Goal: Task Accomplishment & Management: Complete application form

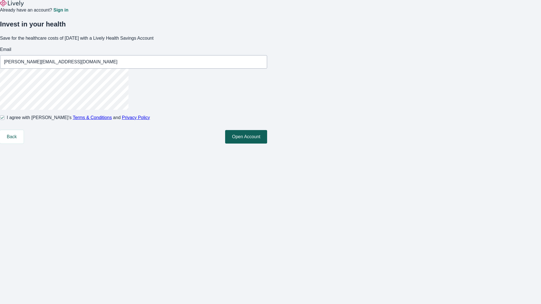
click at [267, 144] on button "Open Account" at bounding box center [246, 137] width 42 height 14
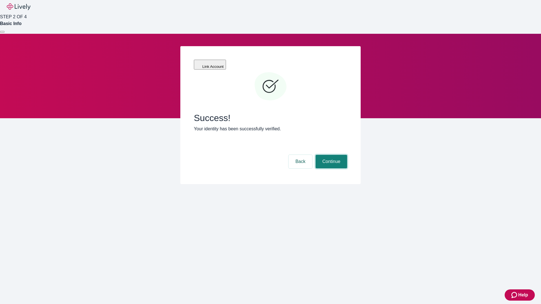
click at [330, 155] on button "Continue" at bounding box center [331, 162] width 32 height 14
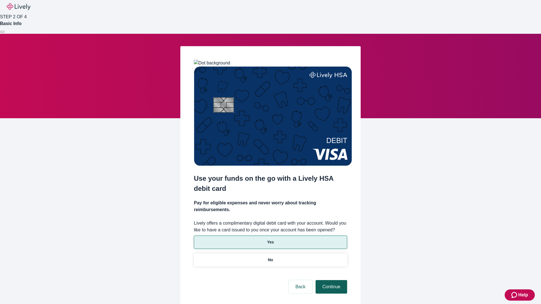
click at [270, 239] on p "Yes" at bounding box center [270, 242] width 7 height 6
click at [330, 280] on button "Continue" at bounding box center [331, 287] width 32 height 14
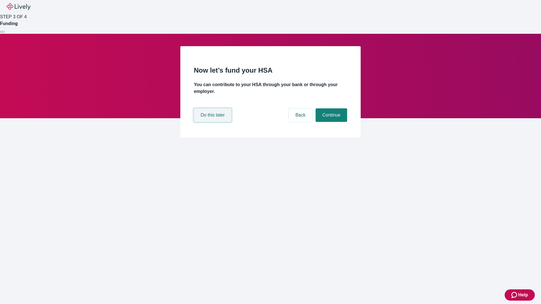
click at [213, 122] on button "Do this later" at bounding box center [212, 115] width 37 height 14
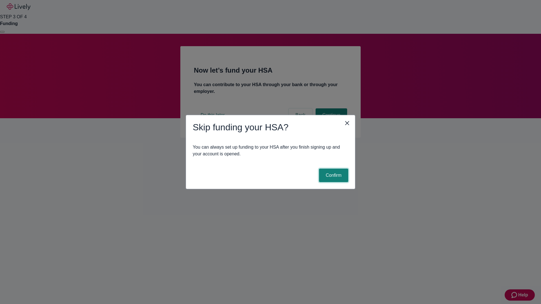
click at [332, 175] on button "Confirm" at bounding box center [333, 176] width 29 height 14
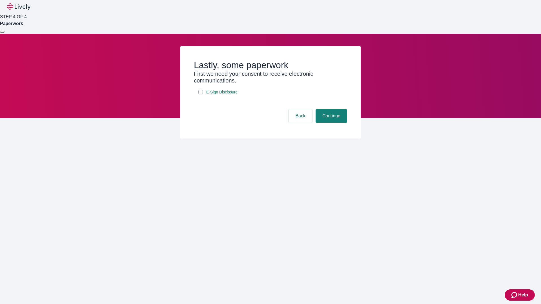
click at [200, 94] on input "E-Sign Disclosure" at bounding box center [200, 92] width 5 height 5
checkbox input "true"
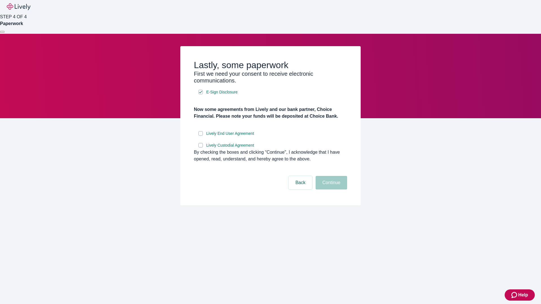
click at [200, 136] on input "Lively End User Agreement" at bounding box center [200, 133] width 5 height 5
checkbox input "true"
click at [200, 148] on input "Lively Custodial Agreement" at bounding box center [200, 145] width 5 height 5
checkbox input "true"
click at [330, 189] on button "Continue" at bounding box center [331, 183] width 32 height 14
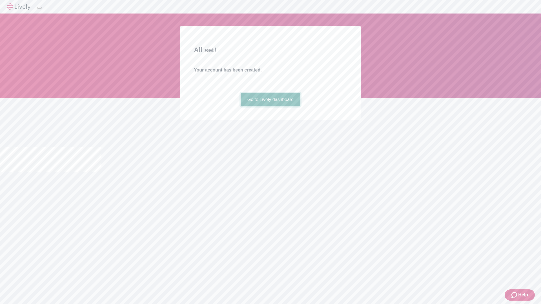
click at [270, 106] on link "Go to Lively dashboard" at bounding box center [270, 100] width 60 height 14
